Goal: Find specific page/section: Find specific page/section

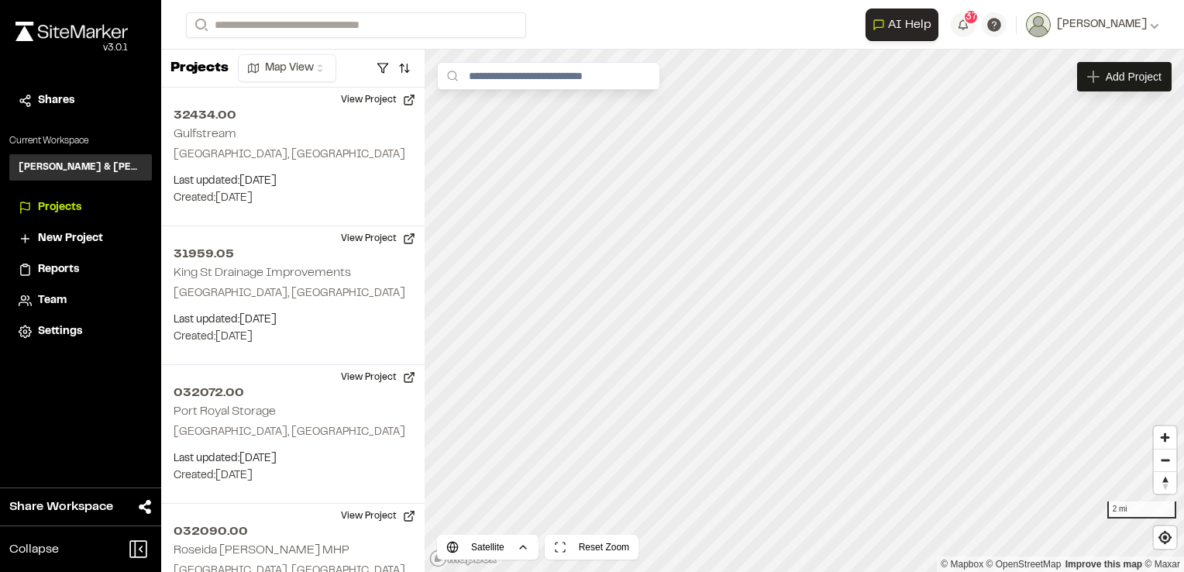
click at [68, 99] on span "Shares" at bounding box center [56, 100] width 36 height 17
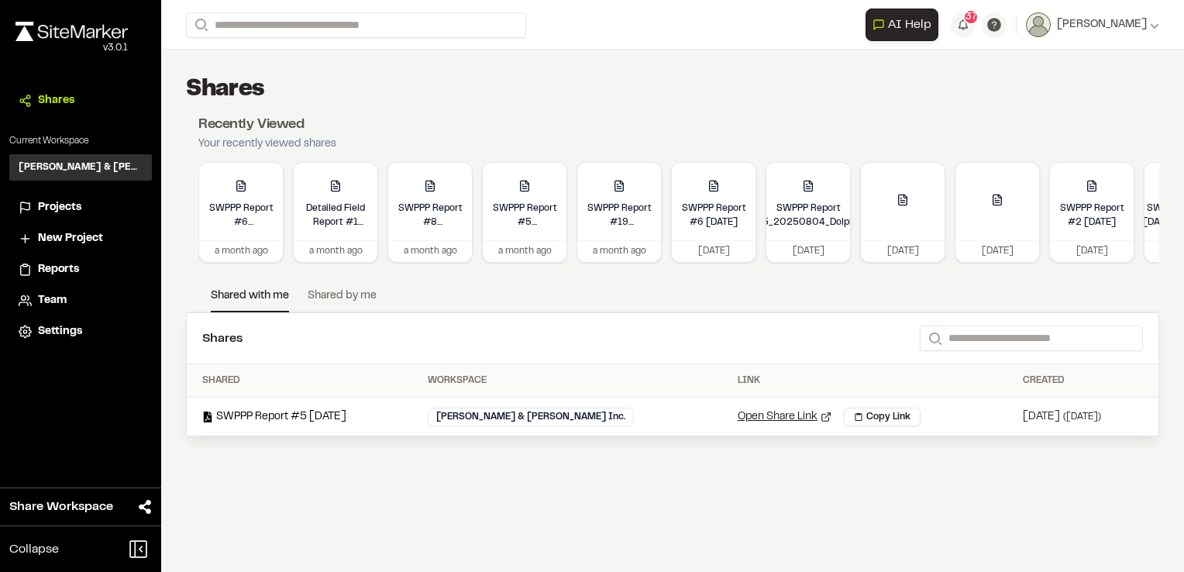
click at [59, 208] on span "Projects" at bounding box center [59, 207] width 43 height 17
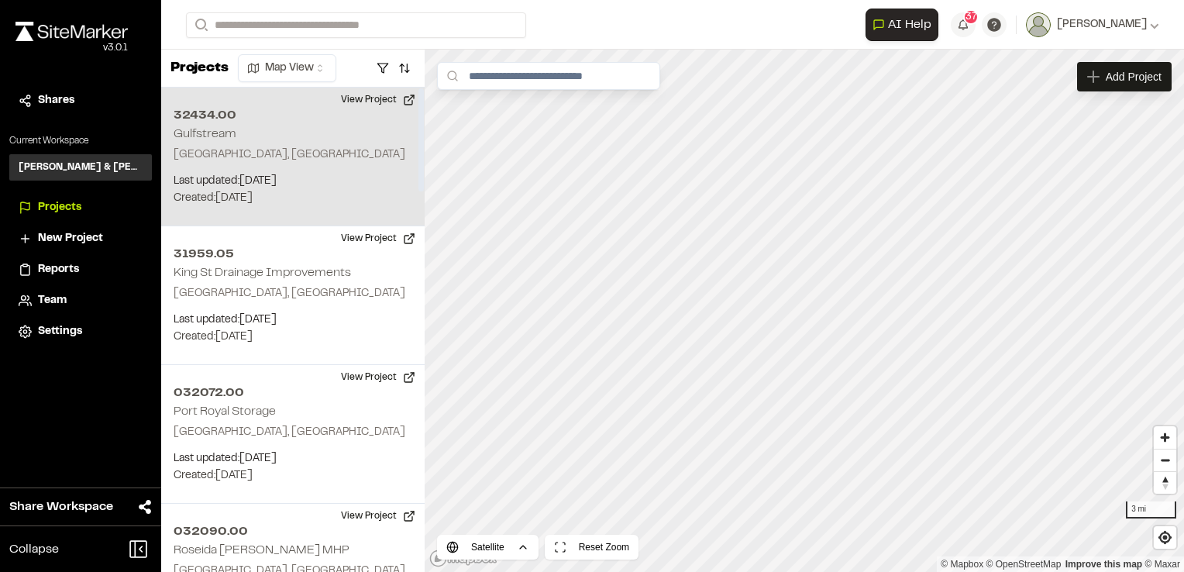
click at [205, 129] on h2 "Gulfstream" at bounding box center [205, 134] width 63 height 11
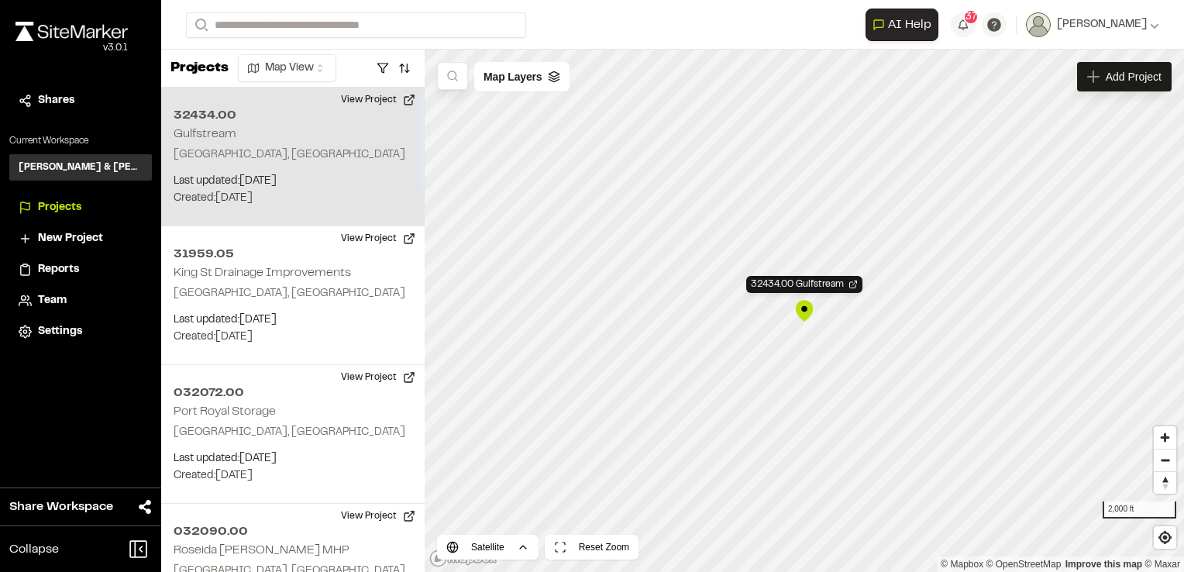
click at [212, 152] on p "[GEOGRAPHIC_DATA], [GEOGRAPHIC_DATA]" at bounding box center [293, 154] width 239 height 17
